Goal: Task Accomplishment & Management: Manage account settings

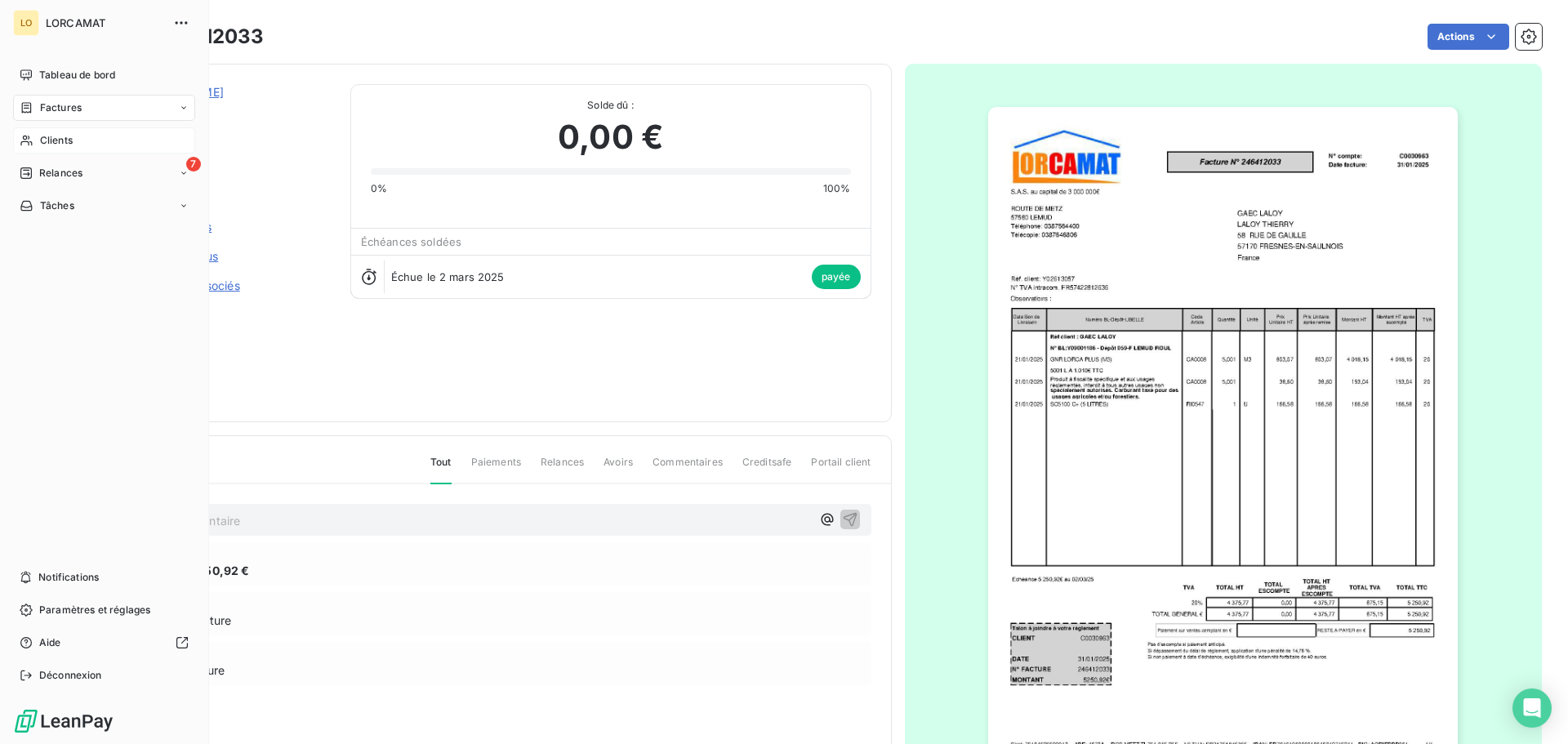
click at [48, 139] on span "Clients" at bounding box center [55, 140] width 33 height 15
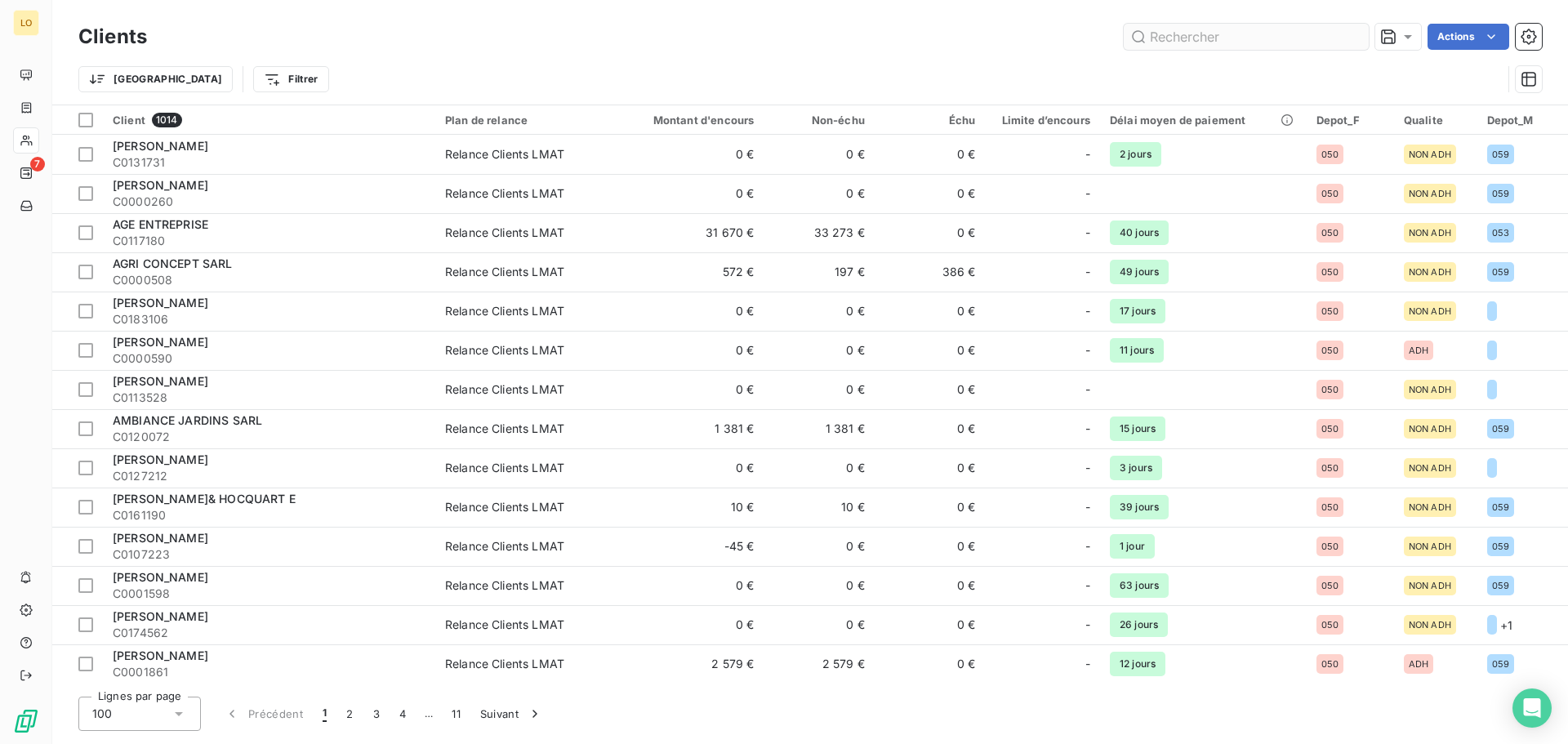
click at [1183, 40] on input "text" at bounding box center [1246, 37] width 245 height 26
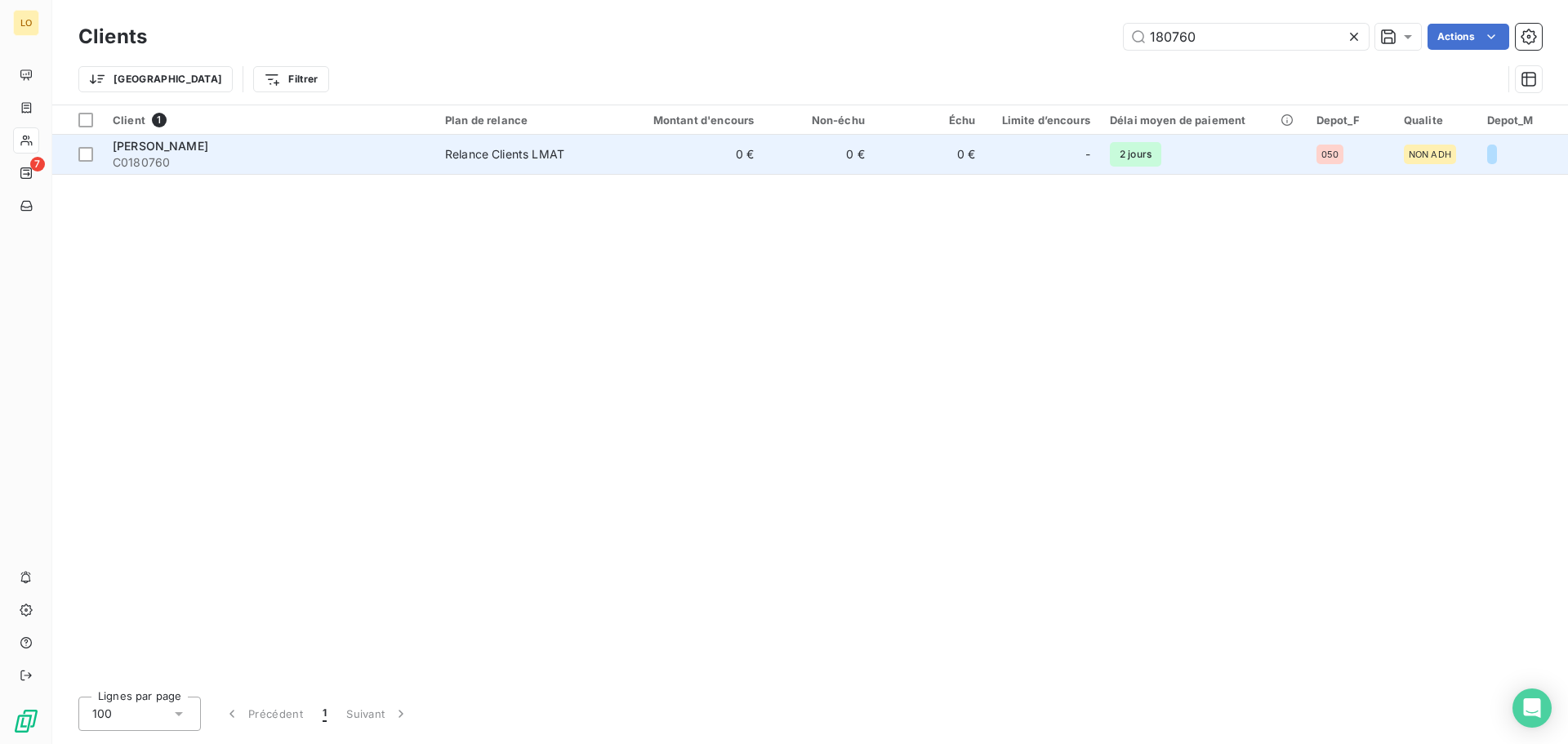
type input "180760"
click at [179, 147] on span "ZIMMER GEORGES" at bounding box center [160, 145] width 96 height 14
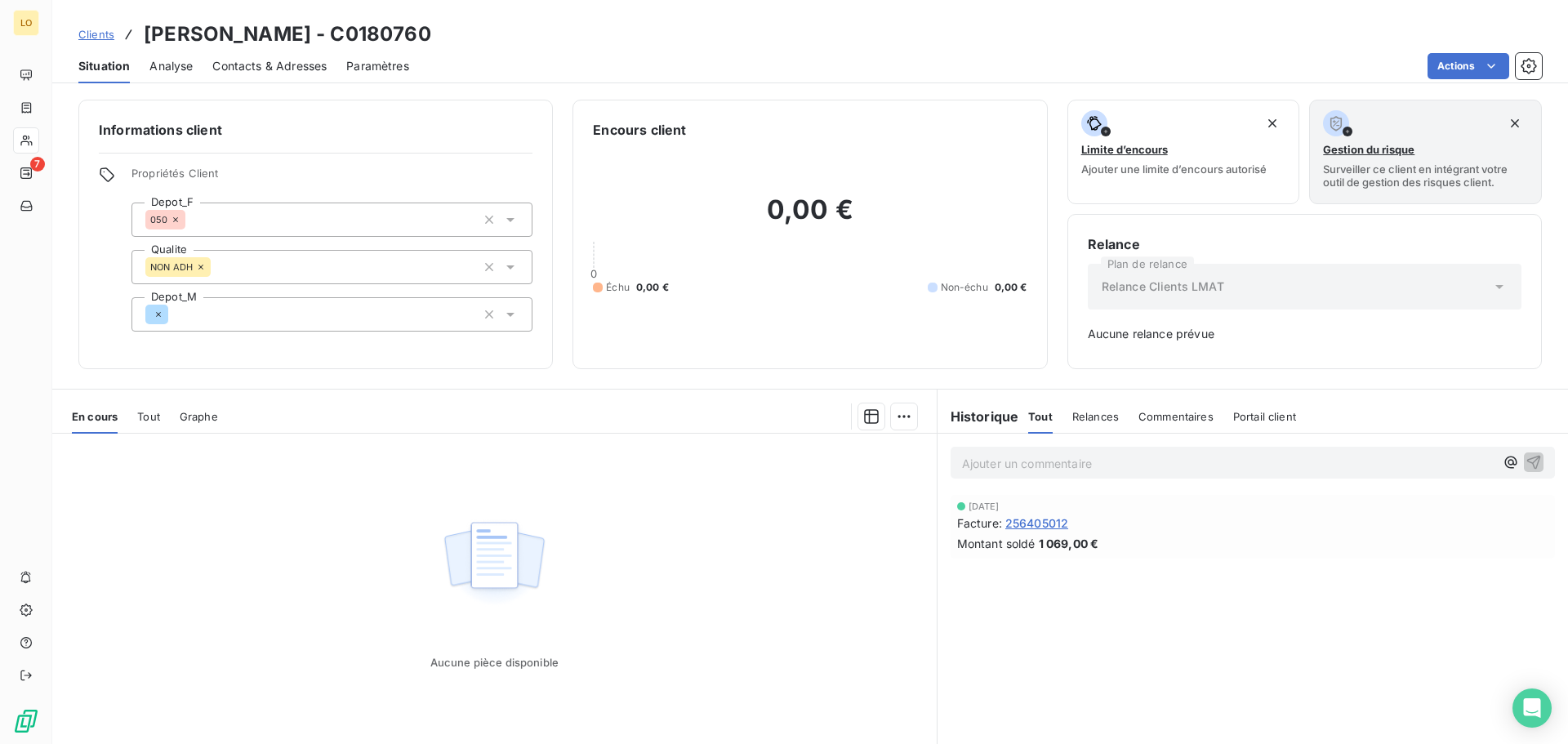
click at [140, 422] on div "Tout" at bounding box center [148, 416] width 23 height 35
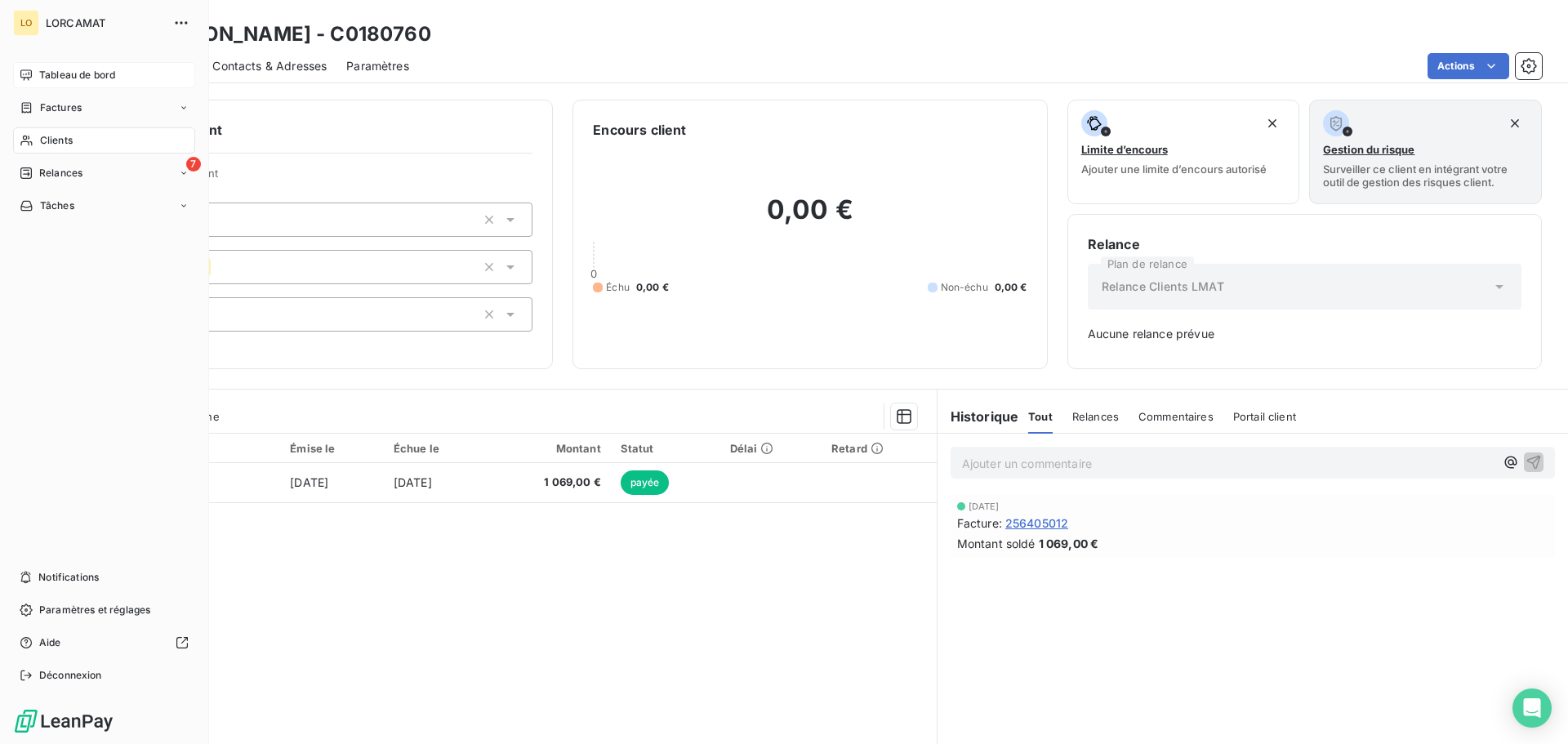
click at [49, 73] on span "Tableau de bord" at bounding box center [77, 74] width 76 height 15
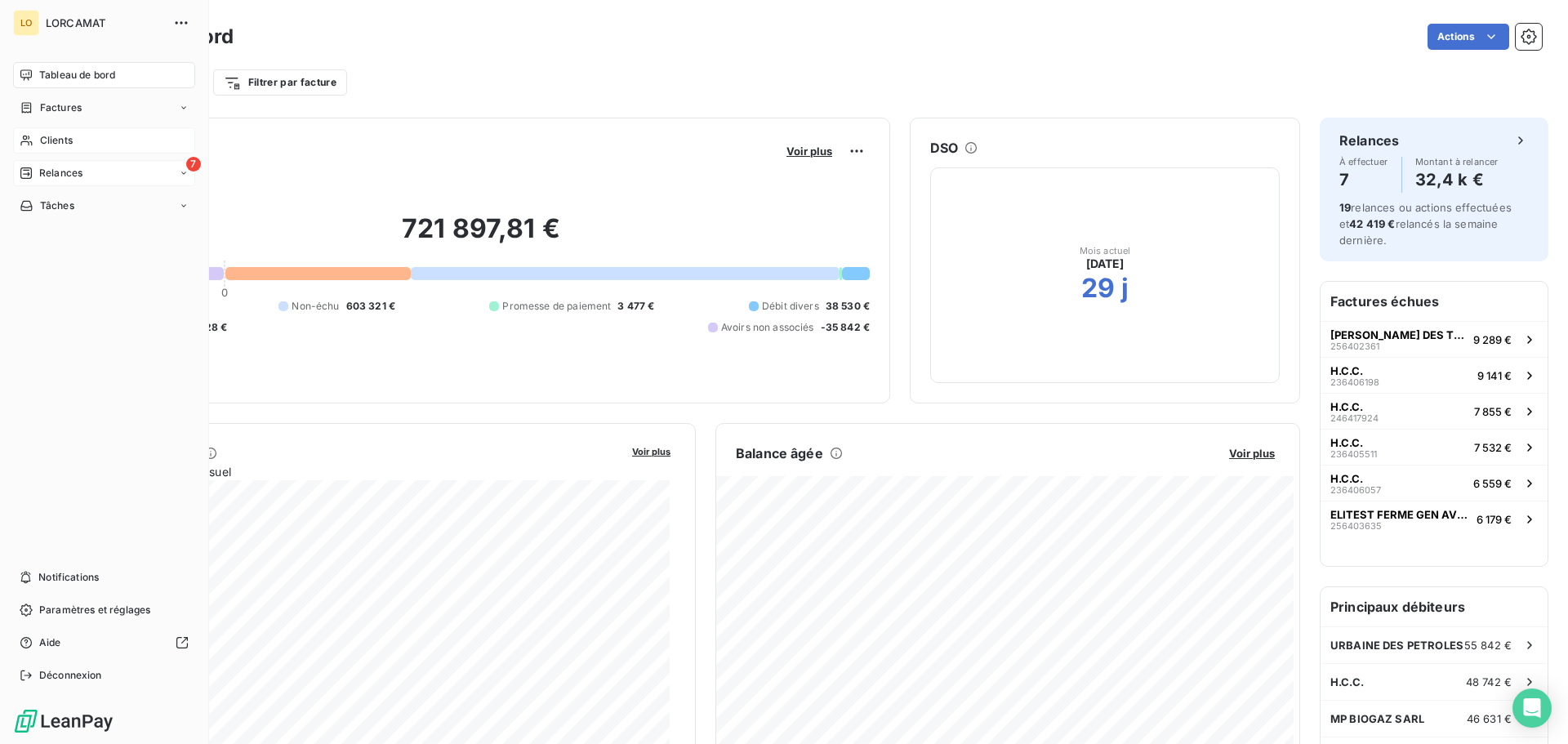
click at [57, 174] on span "Relances" at bounding box center [61, 172] width 44 height 15
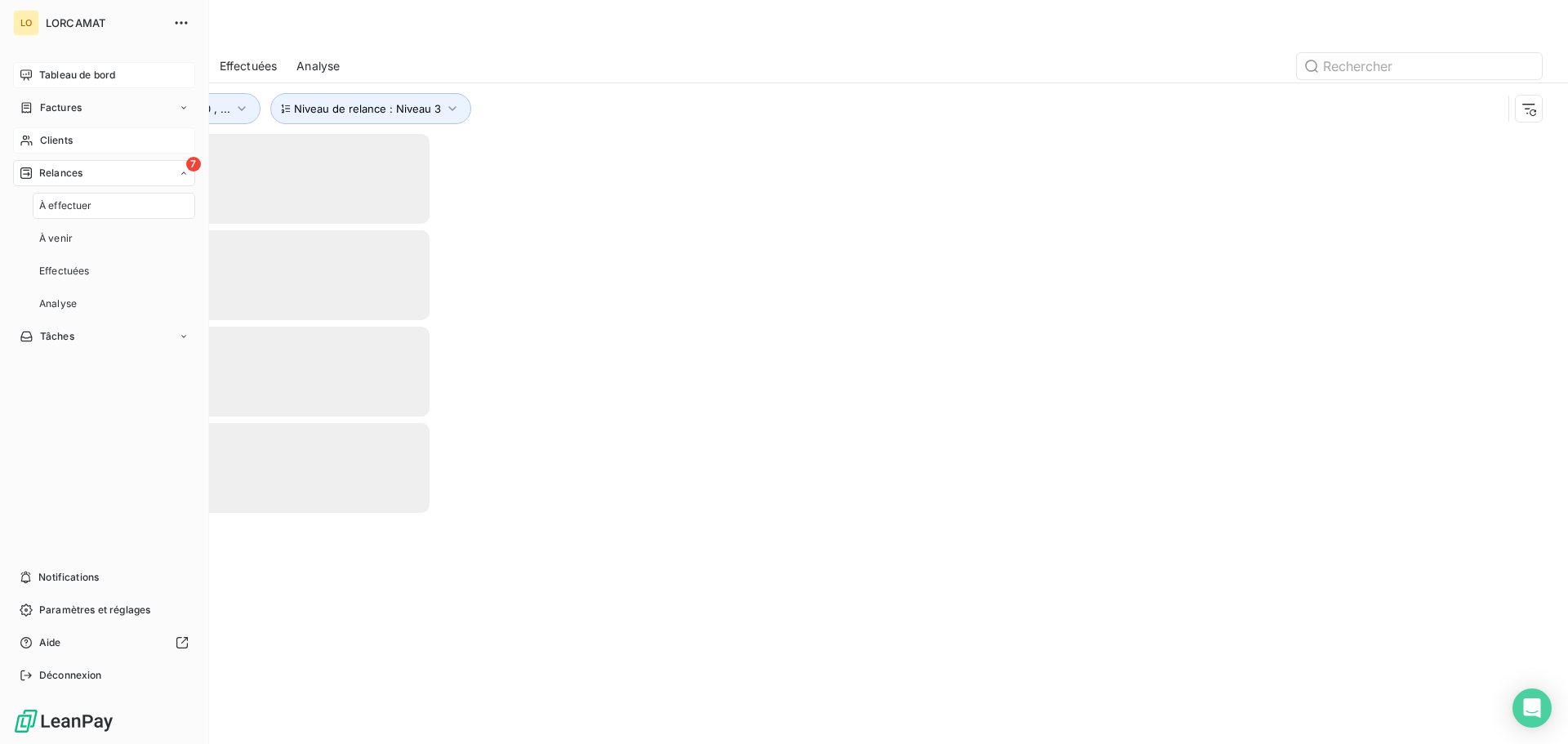
click at [72, 211] on span "À effectuer" at bounding box center [66, 205] width 53 height 15
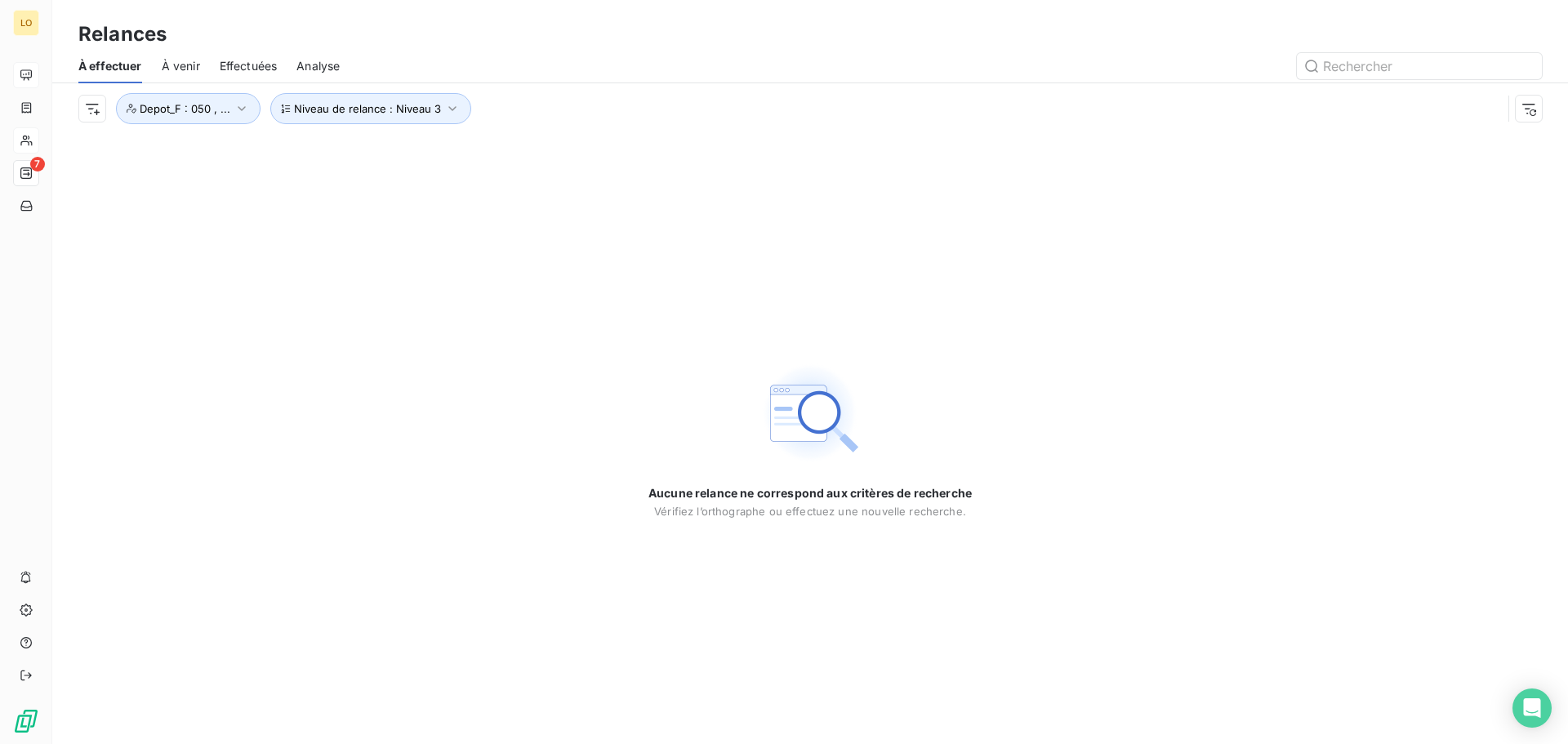
click at [192, 65] on span "À venir" at bounding box center [180, 66] width 39 height 17
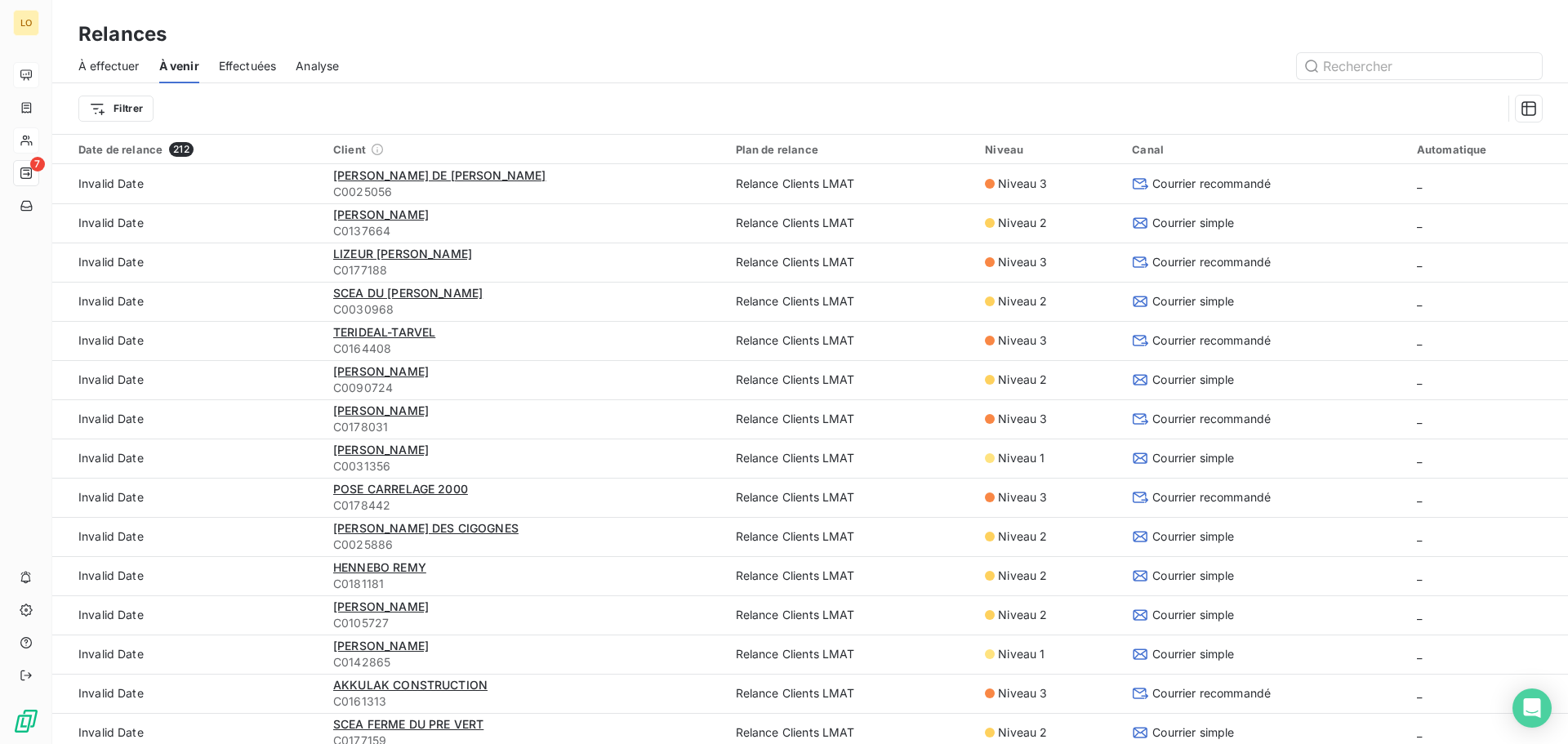
click at [241, 63] on span "Effectuées" at bounding box center [247, 66] width 58 height 17
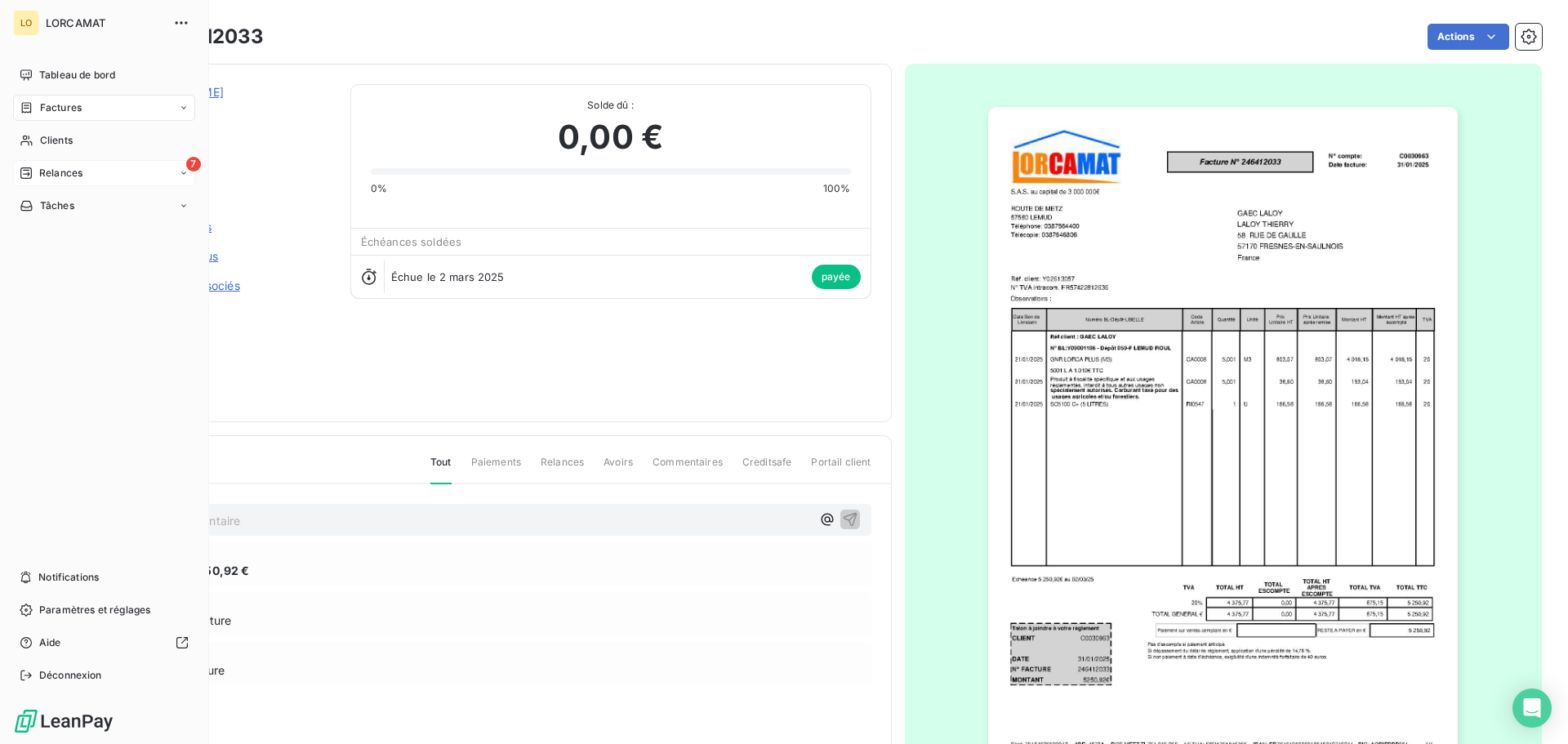
click at [45, 171] on span "Relances" at bounding box center [61, 172] width 44 height 15
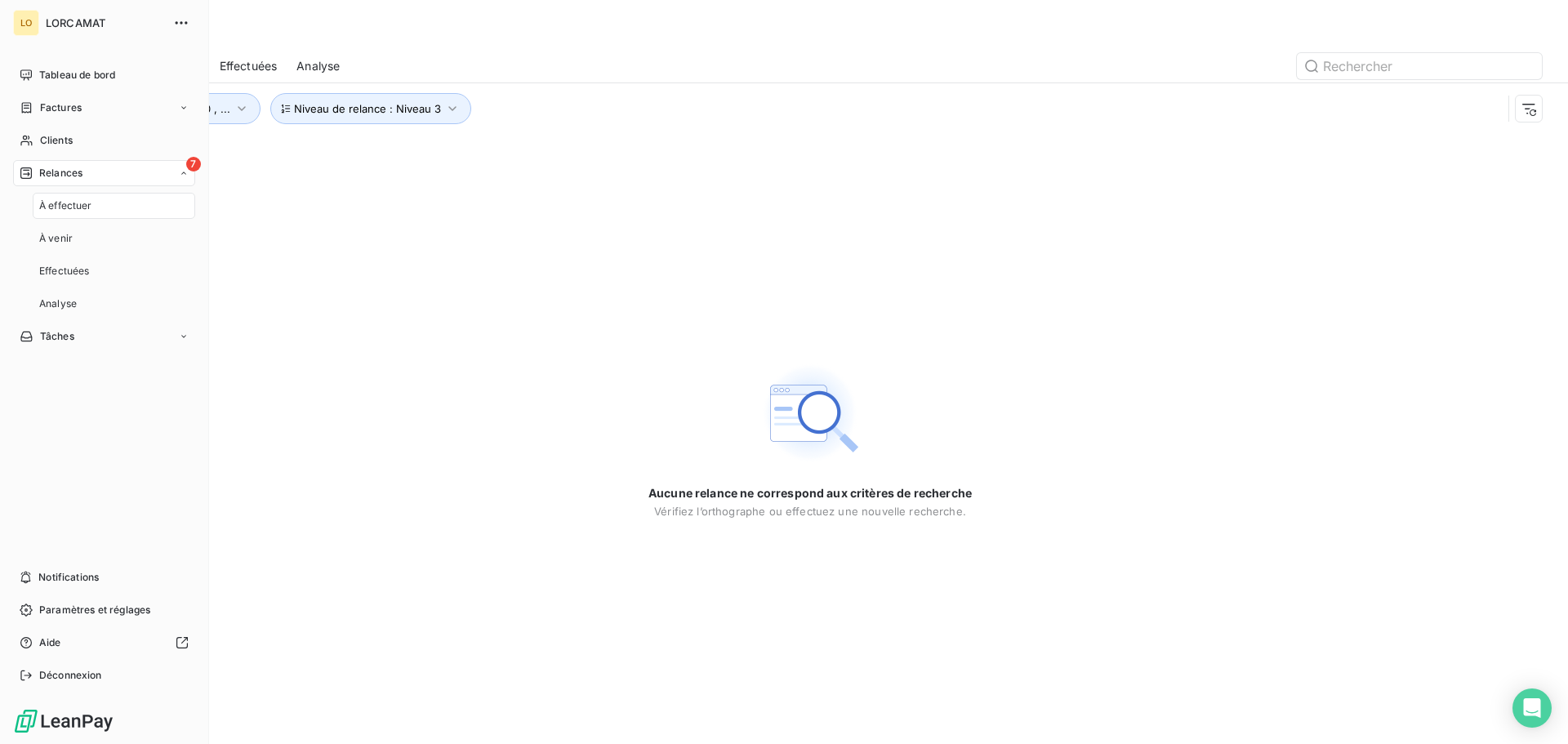
click at [62, 211] on span "À effectuer" at bounding box center [66, 205] width 53 height 15
click at [71, 243] on span "À venir" at bounding box center [56, 237] width 34 height 15
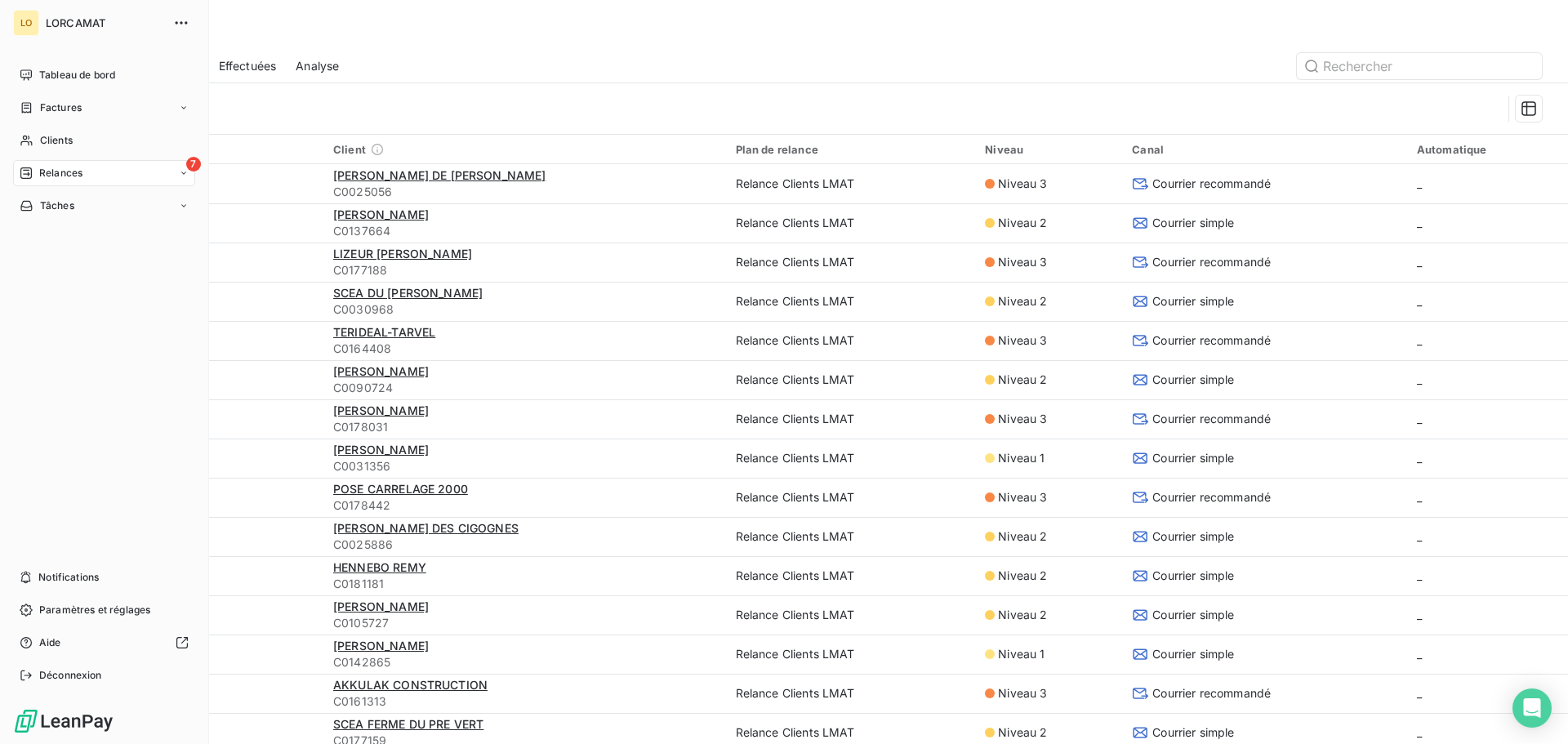
click at [69, 180] on span "Relances" at bounding box center [61, 172] width 44 height 15
click at [85, 275] on span "Effectuées" at bounding box center [64, 270] width 50 height 15
